Goal: Find specific page/section: Find specific page/section

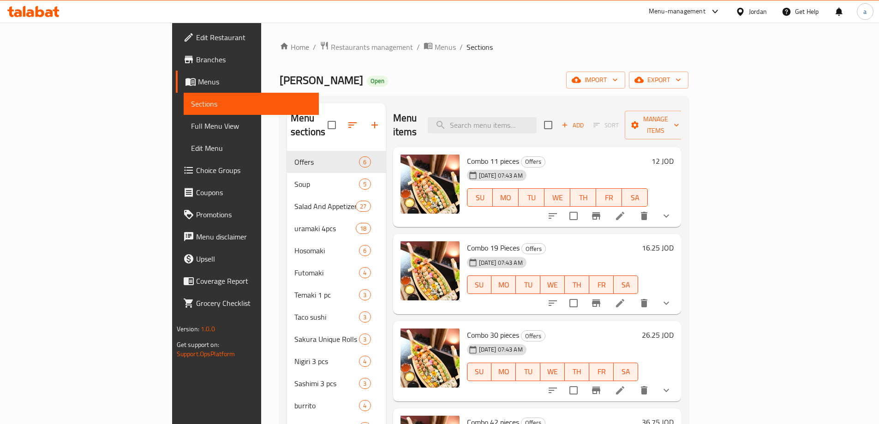
click at [750, 15] on div "Jordan" at bounding box center [758, 11] width 18 height 10
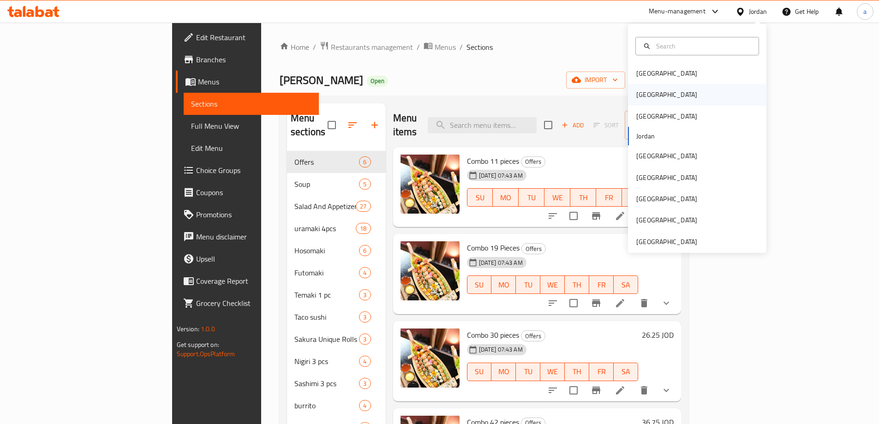
click at [678, 98] on div "[GEOGRAPHIC_DATA]" at bounding box center [697, 94] width 139 height 21
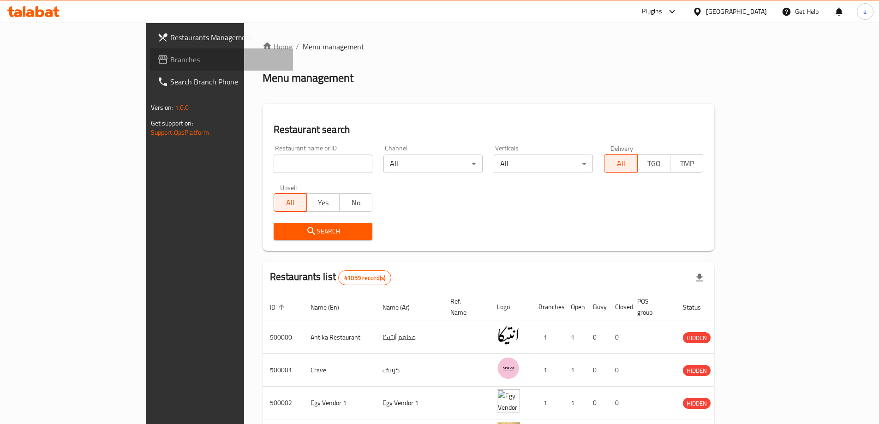
click at [170, 61] on span "Branches" at bounding box center [227, 59] width 115 height 11
